Goal: Task Accomplishment & Management: Complete application form

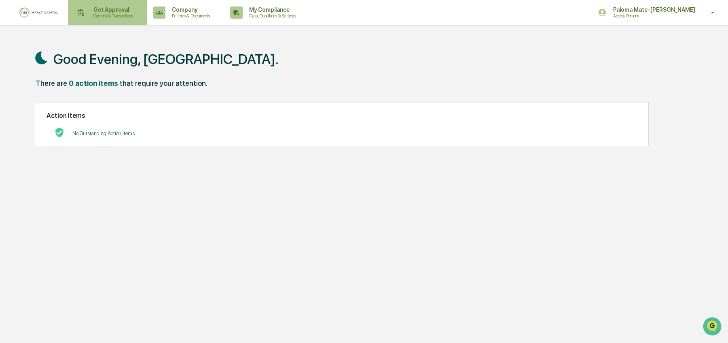
click at [123, 12] on p "Get Approval" at bounding box center [112, 9] width 50 height 6
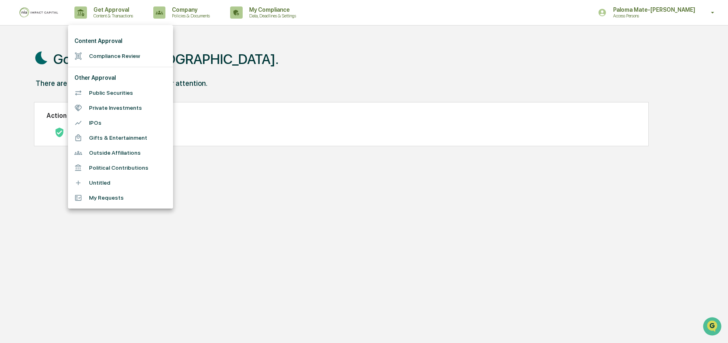
click at [126, 60] on li "Compliance Review" at bounding box center [120, 56] width 105 height 15
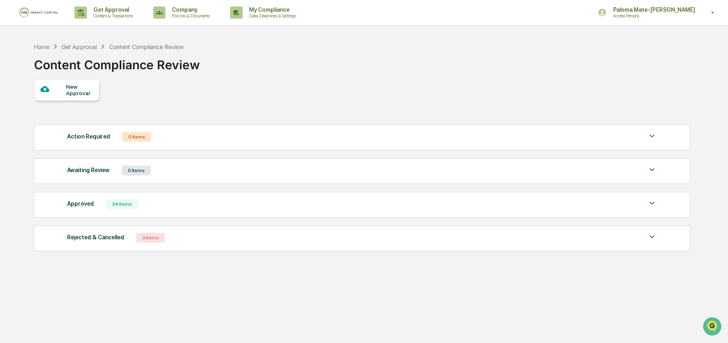
click at [68, 92] on div "New Approval" at bounding box center [79, 89] width 27 height 13
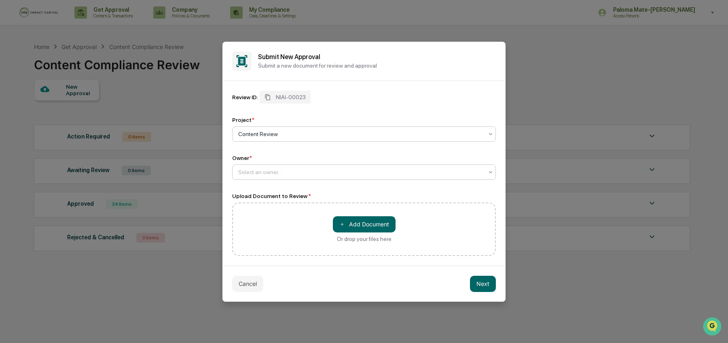
click at [303, 175] on div at bounding box center [360, 172] width 245 height 8
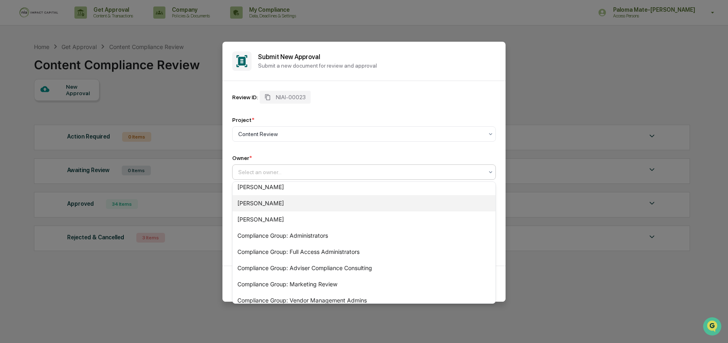
scroll to position [125, 0]
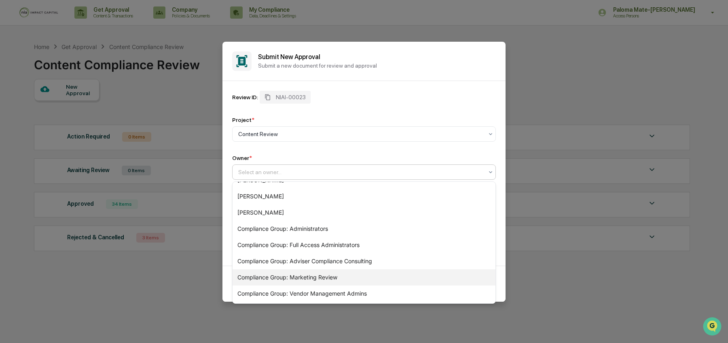
click at [295, 276] on div "Compliance Group: Marketing Review" at bounding box center [364, 277] width 263 height 16
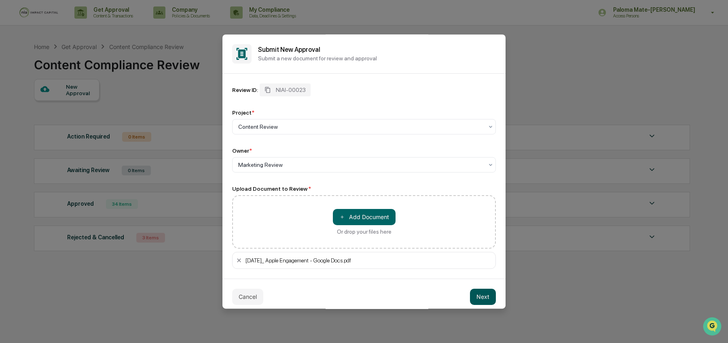
click at [480, 295] on button "Next" at bounding box center [483, 296] width 26 height 16
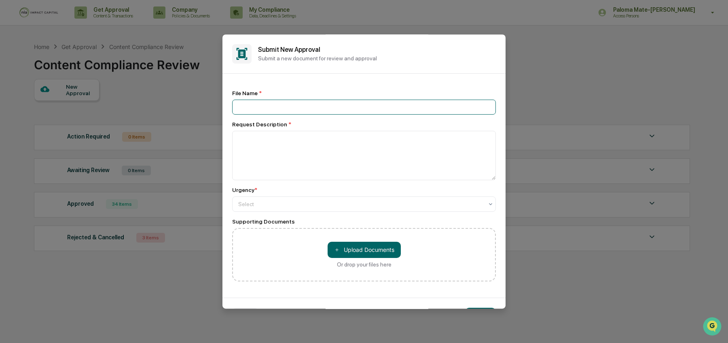
click at [344, 112] on input at bounding box center [364, 107] width 264 height 15
type input "**********"
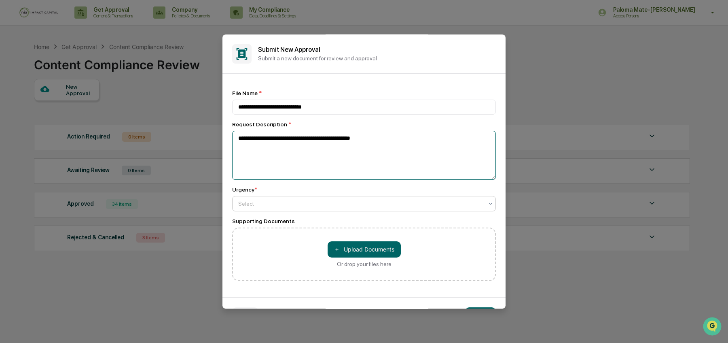
type textarea "**********"
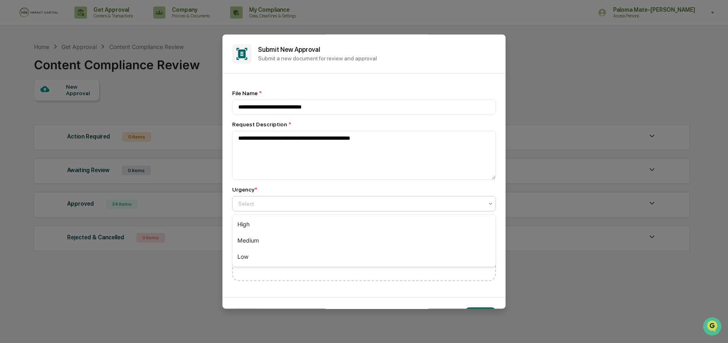
click at [287, 203] on div at bounding box center [360, 203] width 245 height 8
click at [286, 221] on div "High" at bounding box center [364, 224] width 263 height 16
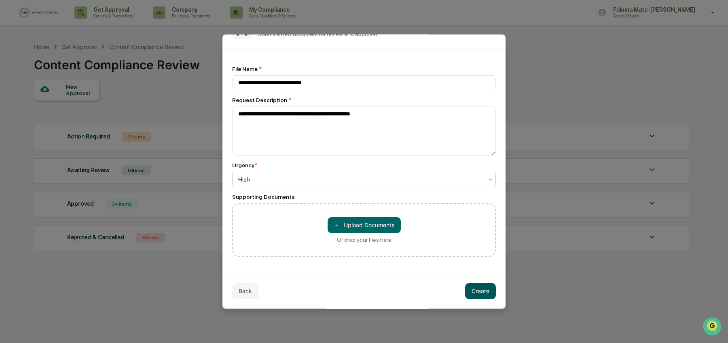
click at [488, 292] on button "Create" at bounding box center [480, 291] width 31 height 16
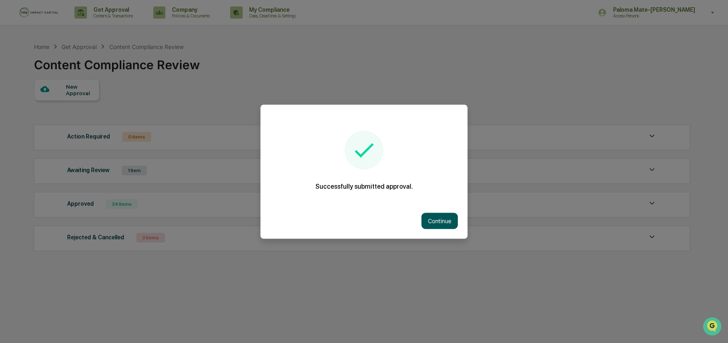
click at [437, 224] on button "Continue" at bounding box center [440, 220] width 36 height 16
